Goal: Navigation & Orientation: Find specific page/section

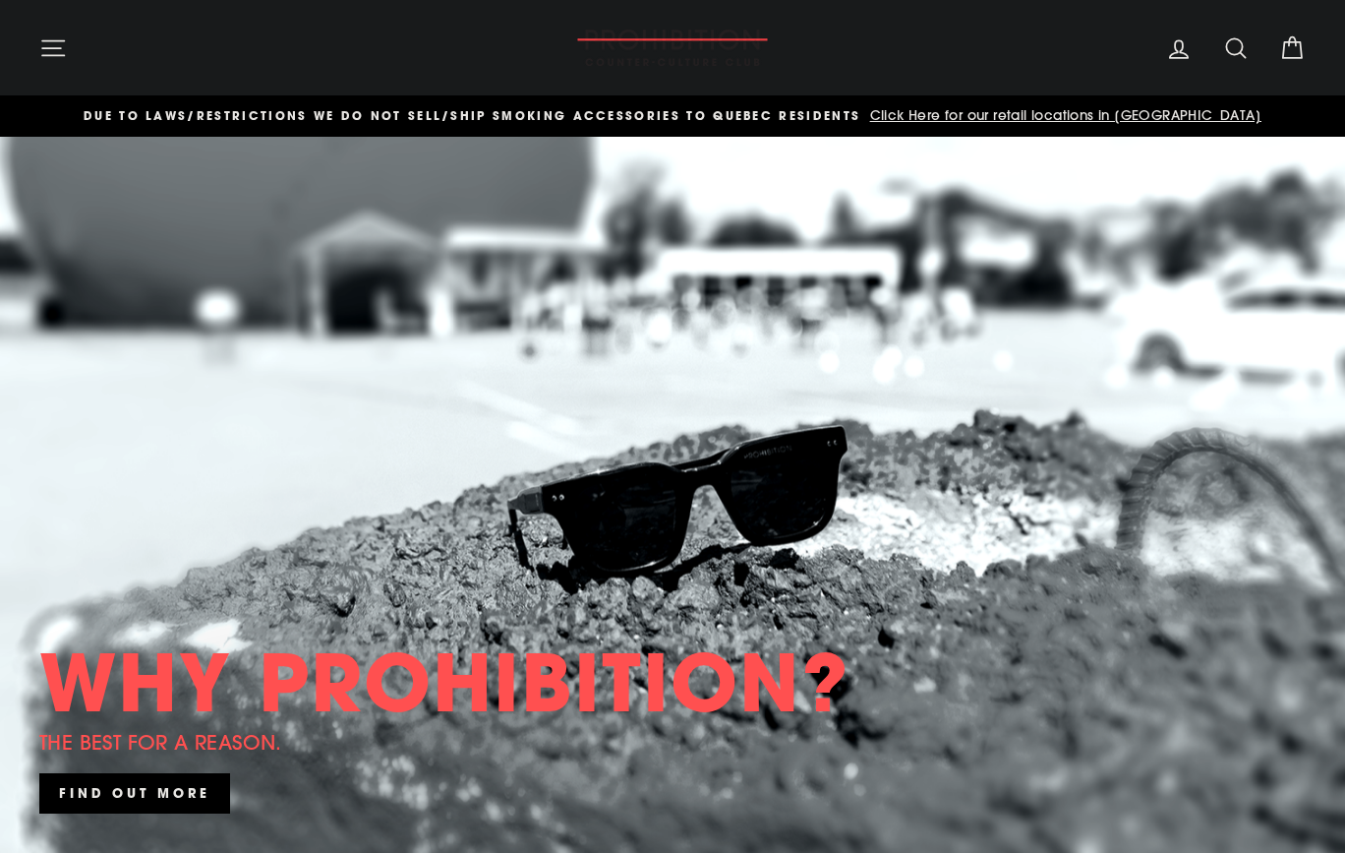
click at [75, 53] on button "Site navigation" at bounding box center [53, 48] width 51 height 42
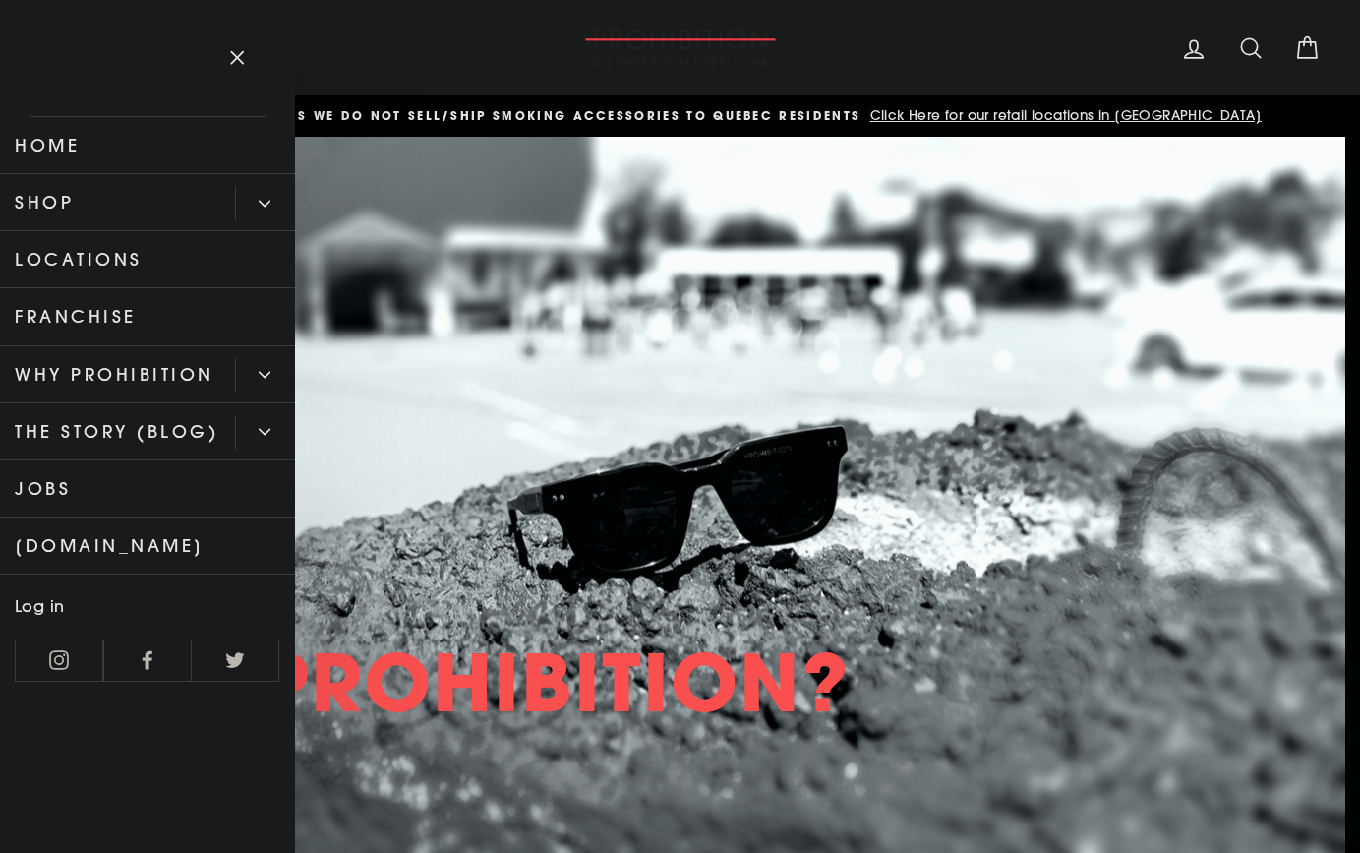
click at [79, 267] on link "Locations" at bounding box center [147, 259] width 295 height 57
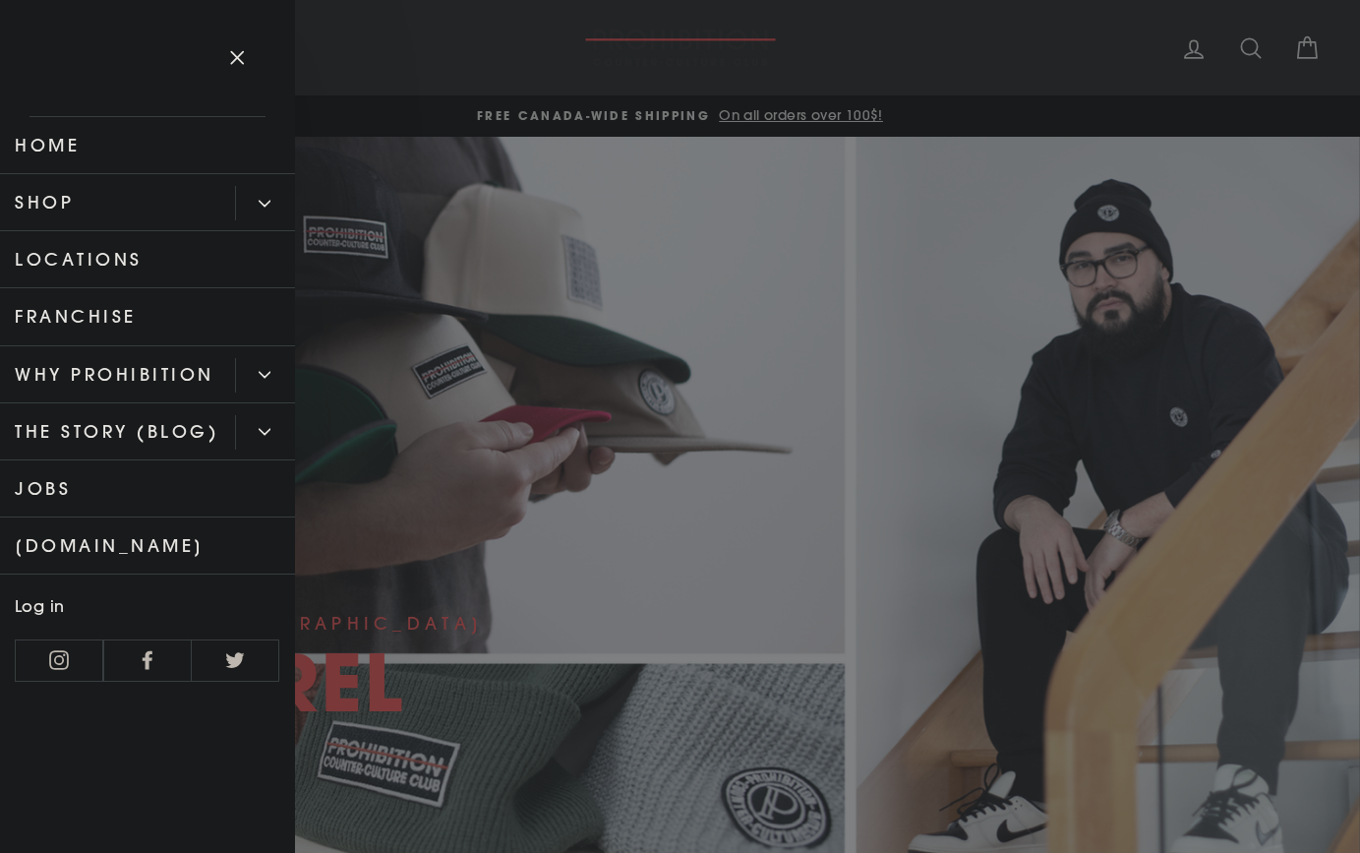
drag, startPoint x: 834, startPoint y: 375, endPoint x: 846, endPoint y: 371, distance: 12.4
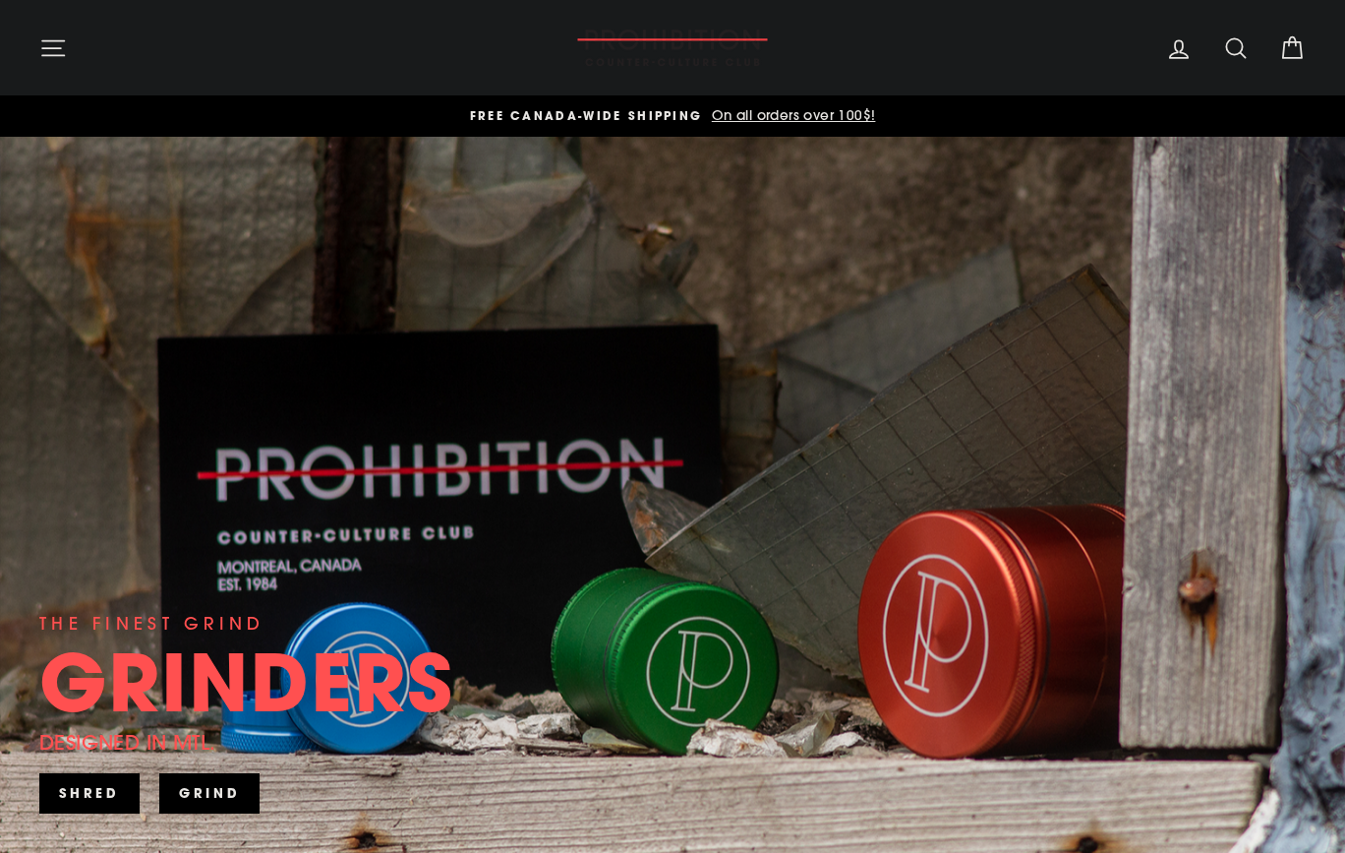
click at [52, 51] on icon "button" at bounding box center [53, 48] width 28 height 28
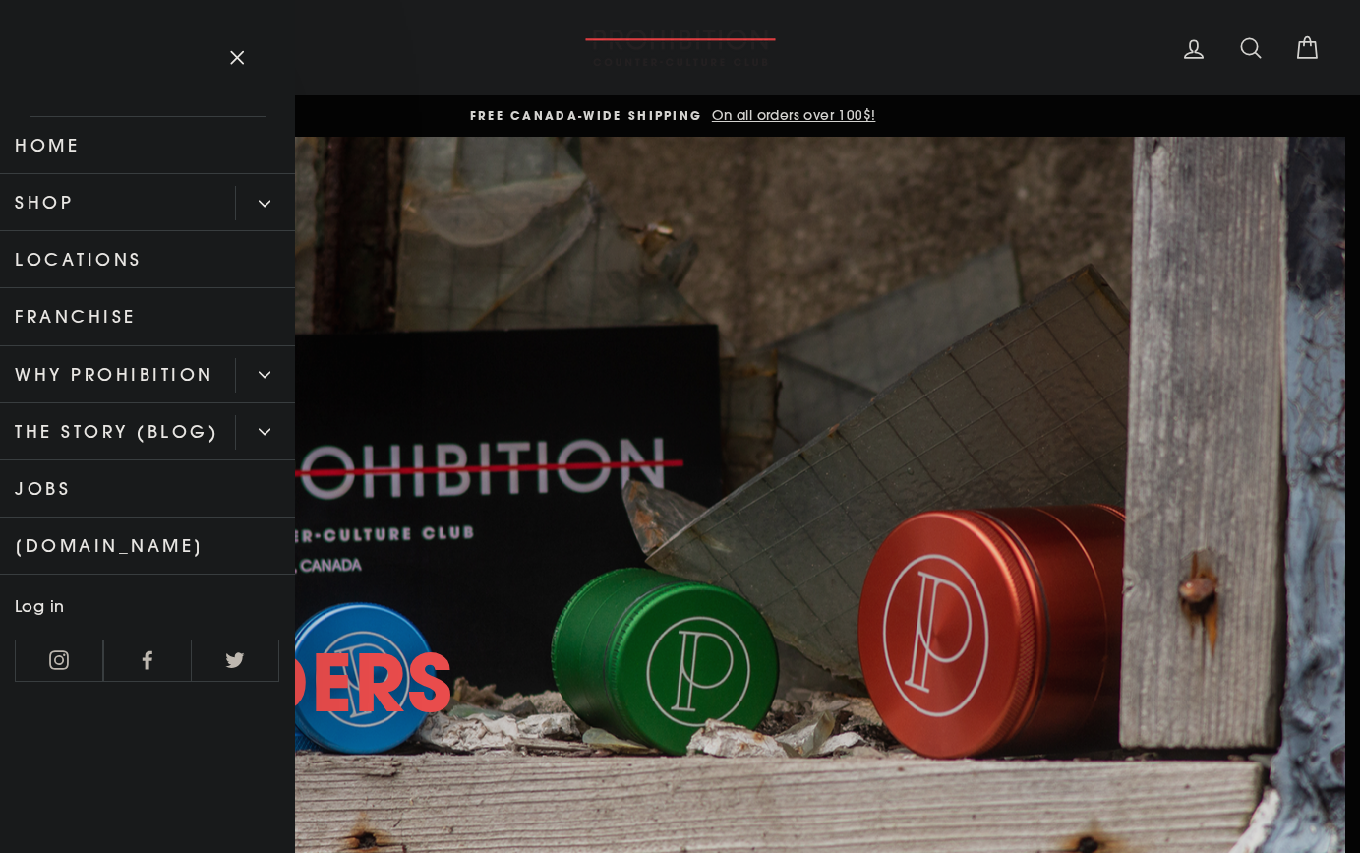
click at [83, 261] on link "Locations" at bounding box center [147, 259] width 295 height 57
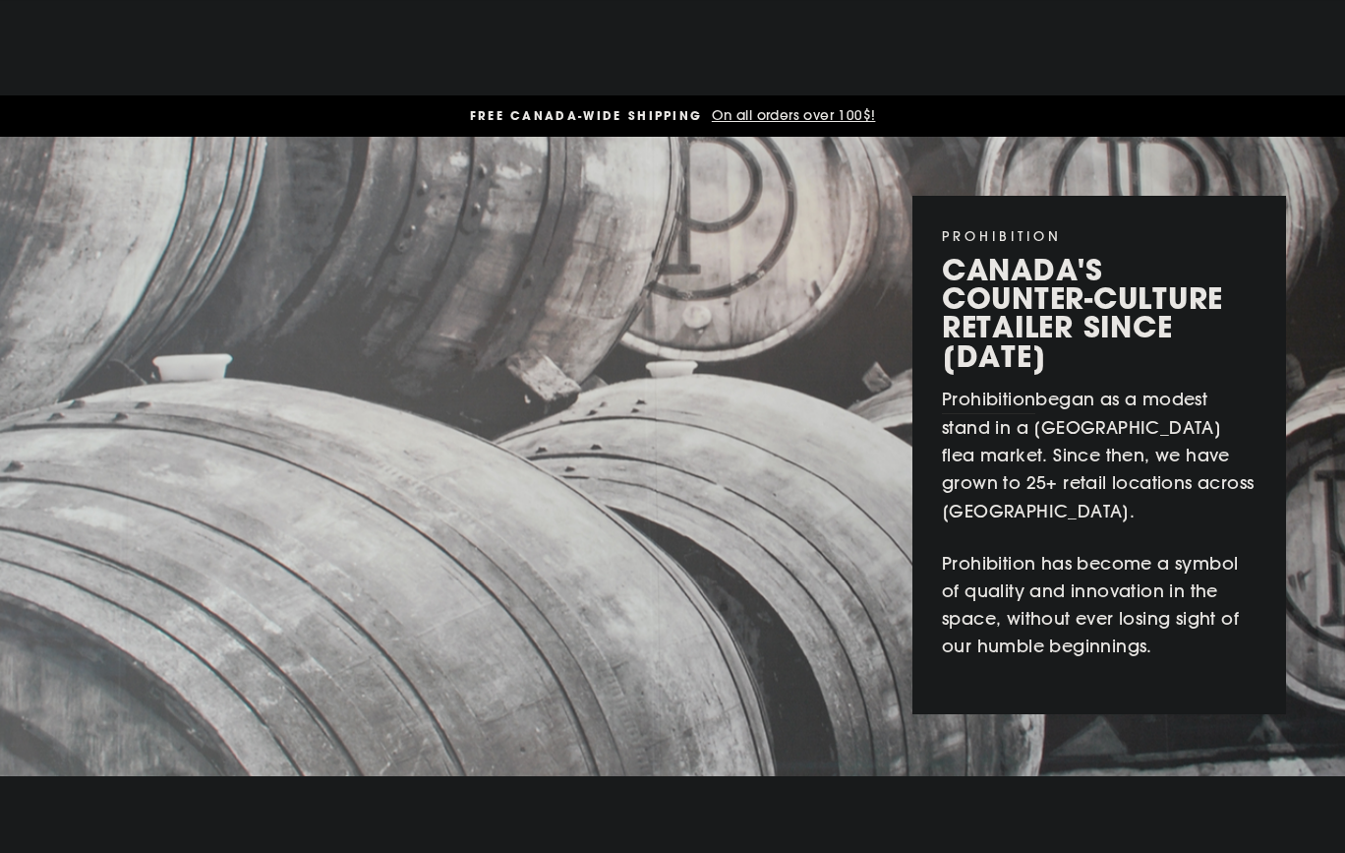
scroll to position [1803, 0]
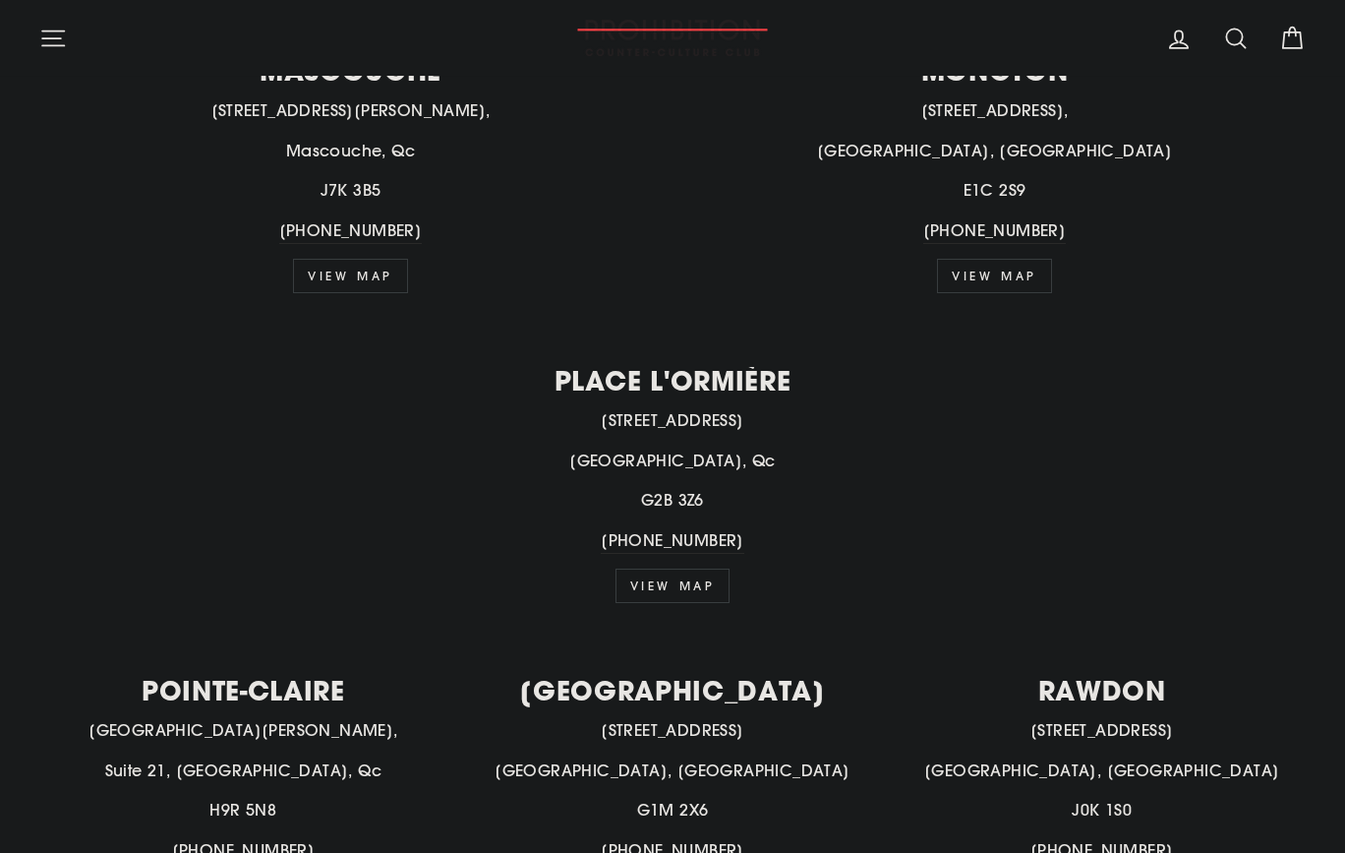
click at [779, 258] on div "MONCTON 1049 Mountain Rd, Moncton, NB E1C 2S9 506-854-4448 view map" at bounding box center [984, 175] width 644 height 236
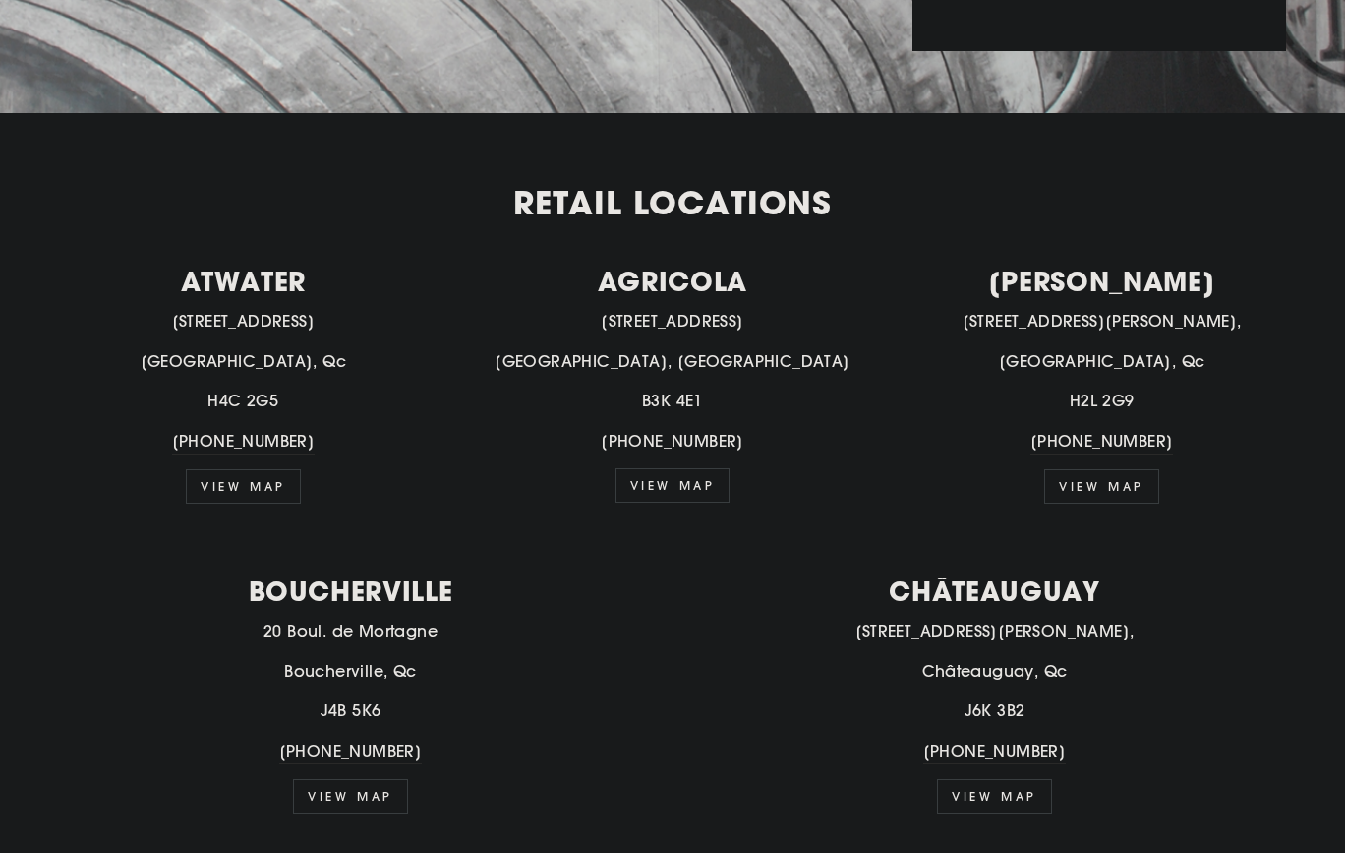
scroll to position [0, 0]
